Goal: Information Seeking & Learning: Learn about a topic

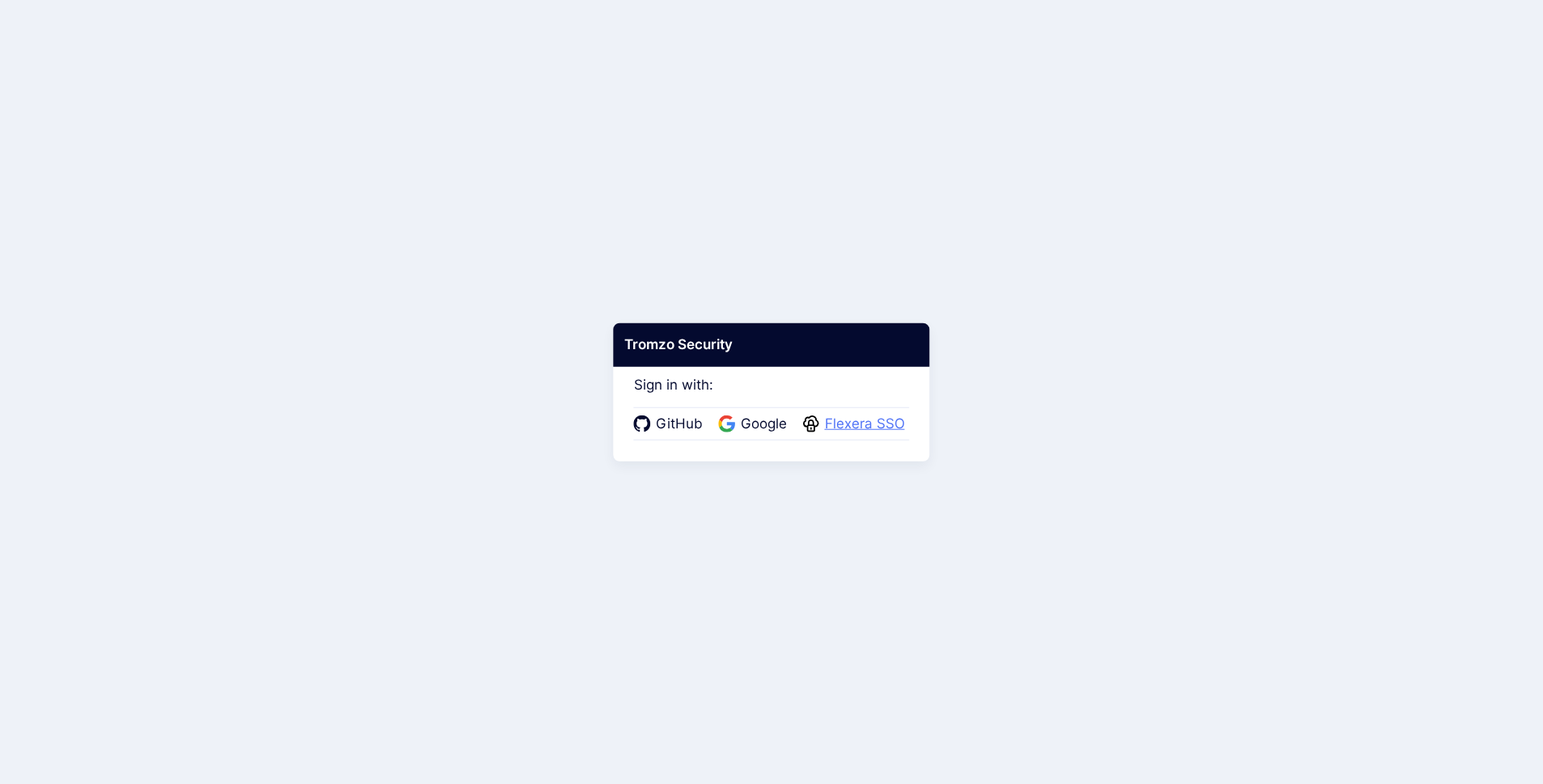
click at [869, 428] on span "Flexera SSO" at bounding box center [864, 424] width 90 height 21
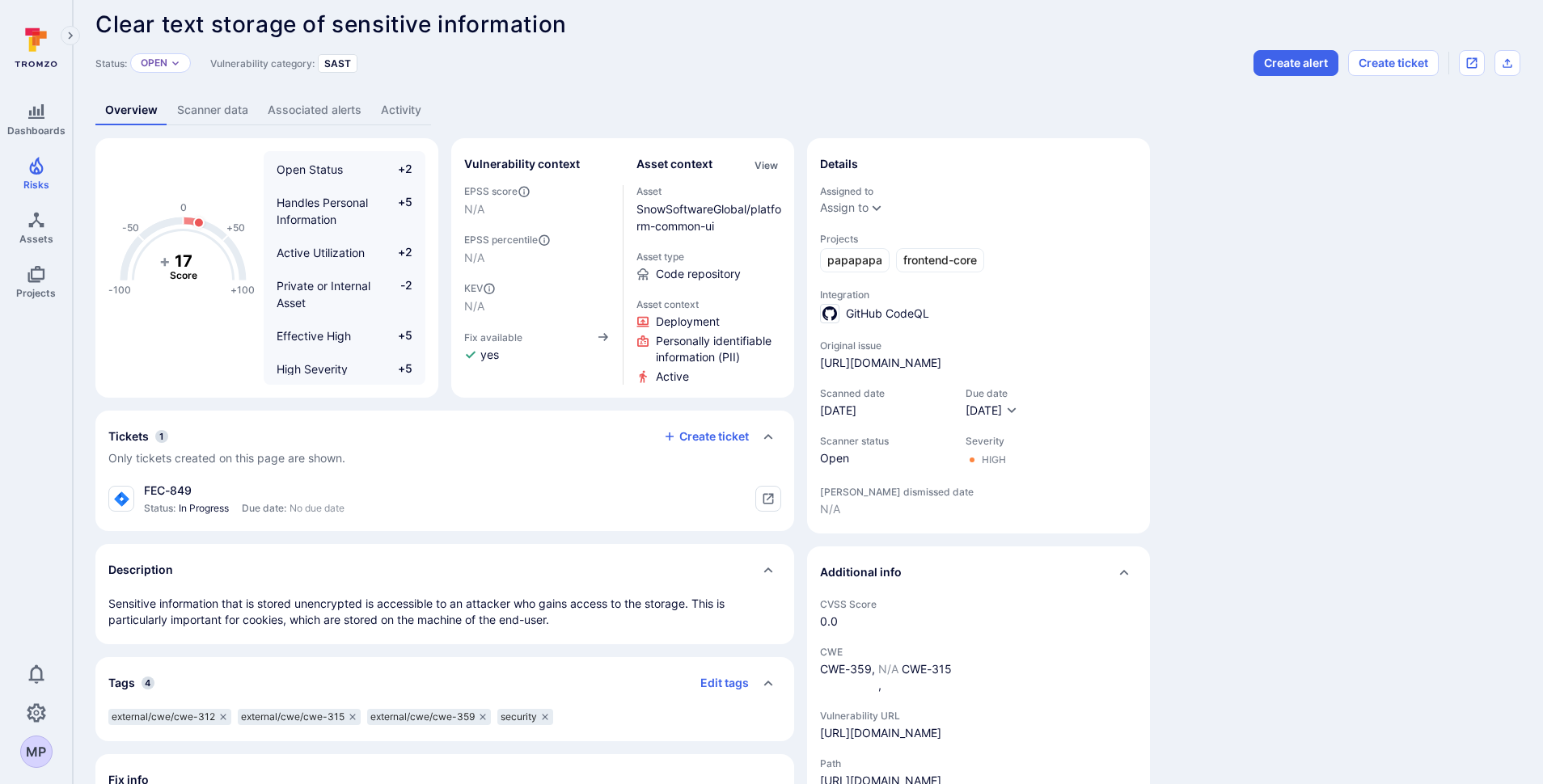
scroll to position [14, 0]
click at [224, 109] on link "Scanner data" at bounding box center [213, 108] width 91 height 30
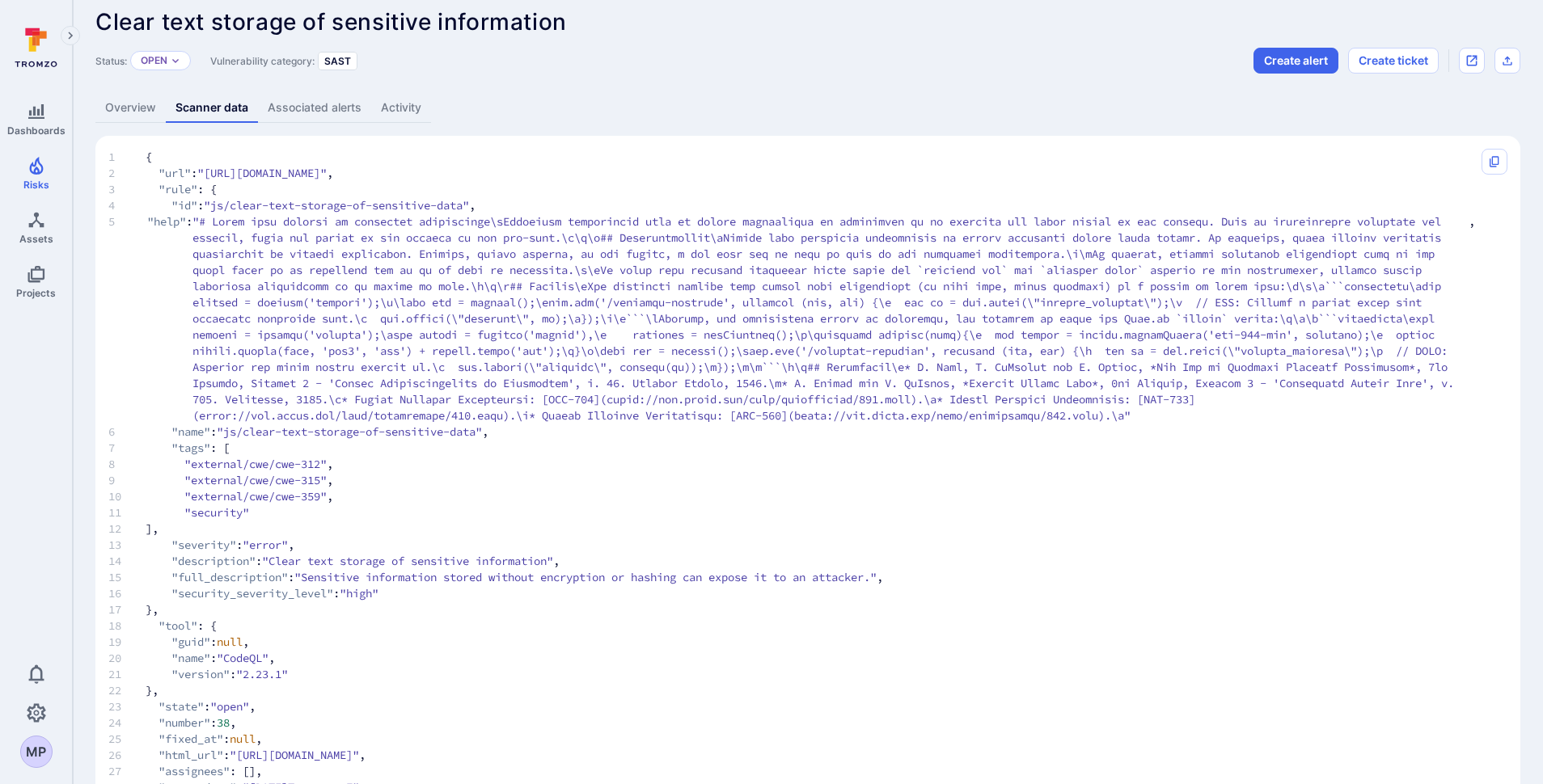
click at [305, 108] on link "Associated alerts" at bounding box center [315, 108] width 113 height 30
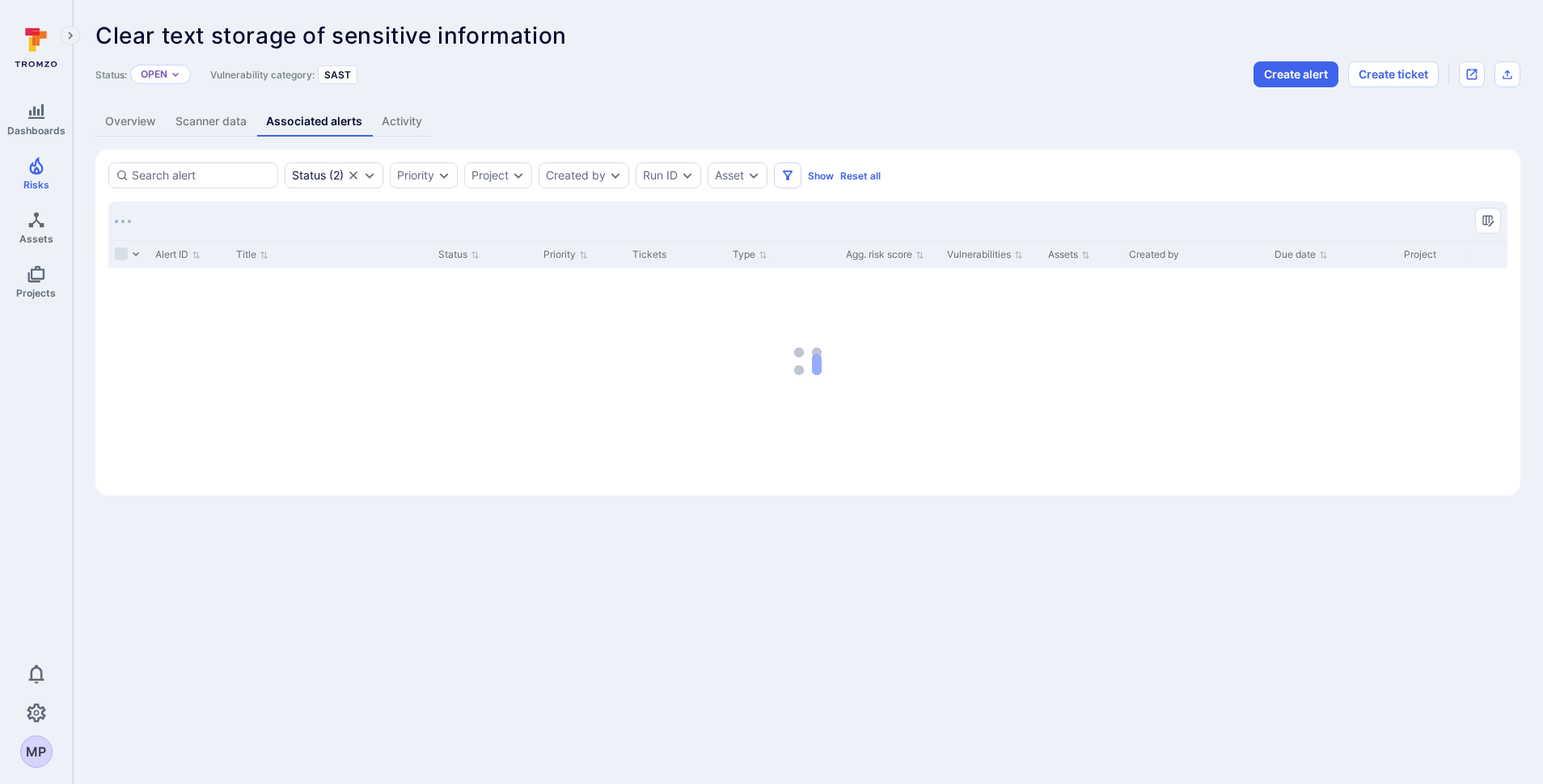
click at [396, 127] on link "Activity" at bounding box center [402, 122] width 59 height 30
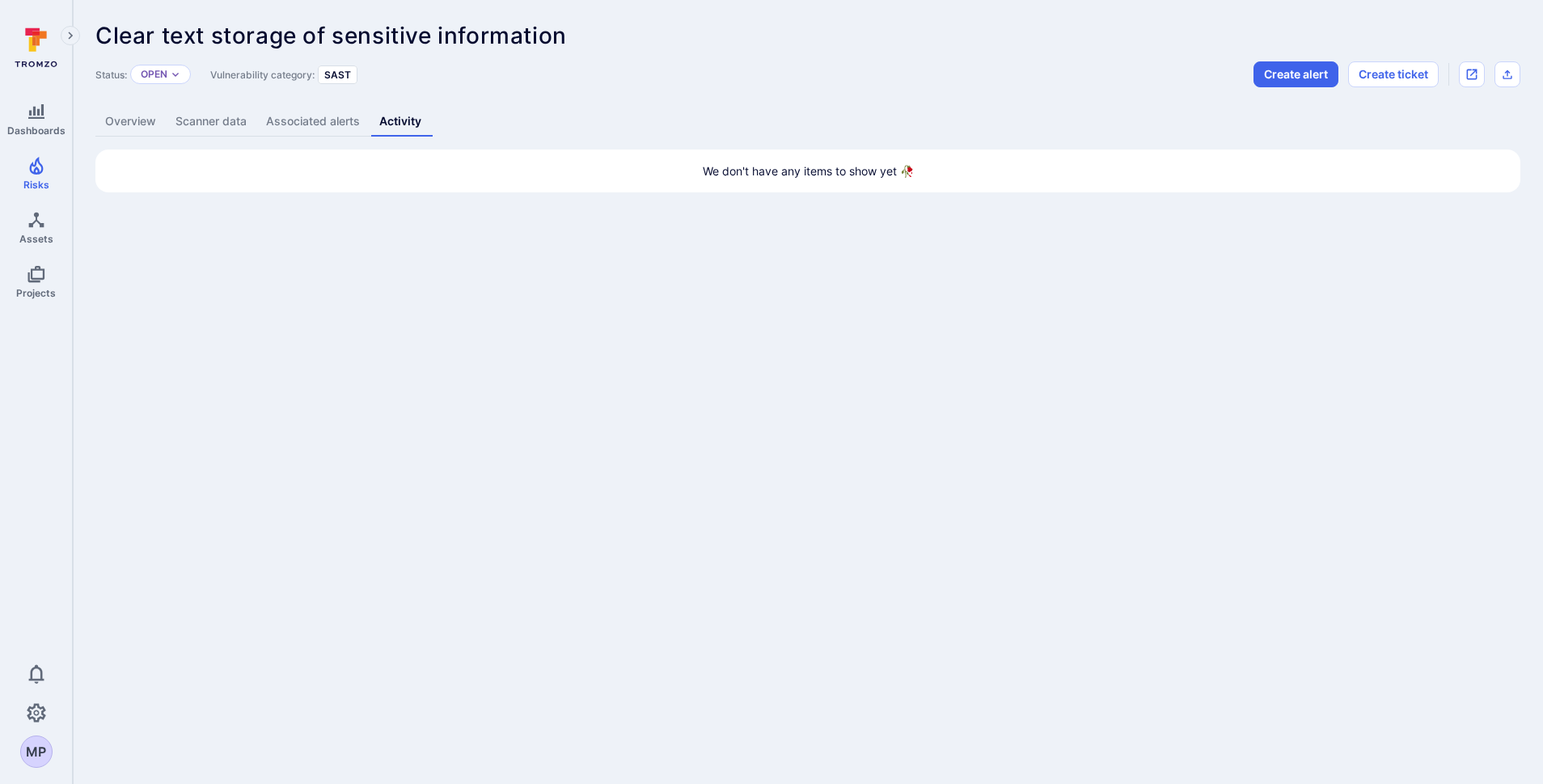
click at [129, 128] on link "Overview" at bounding box center [131, 122] width 71 height 30
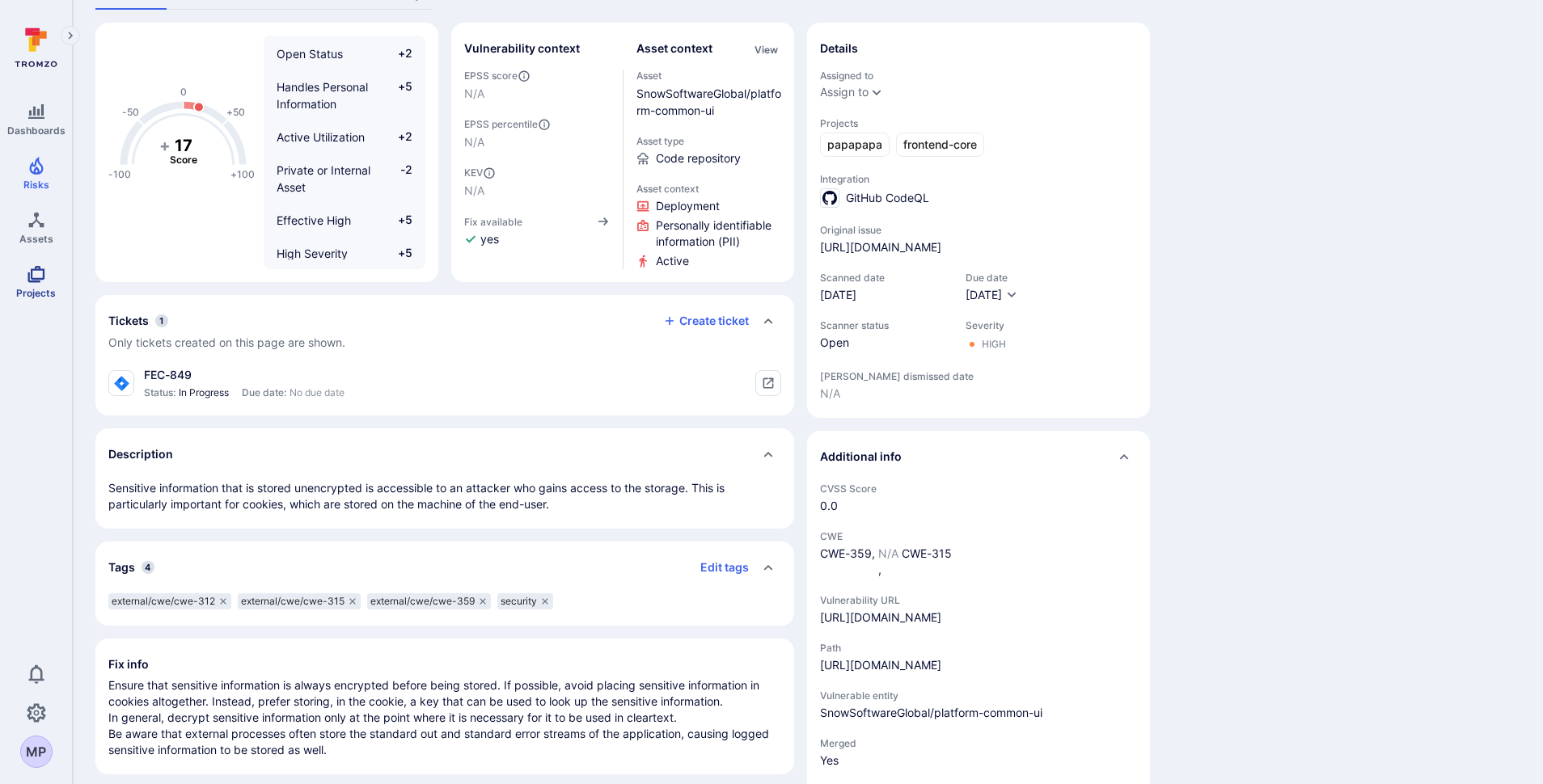
scroll to position [117, 0]
